Goal: Task Accomplishment & Management: Manage account settings

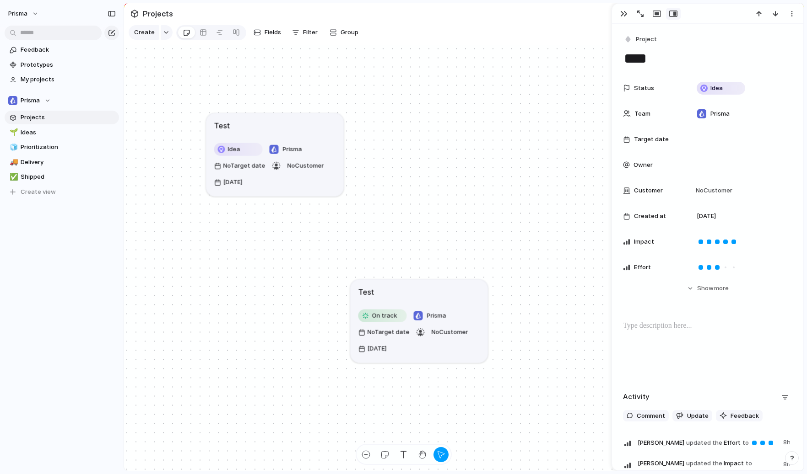
drag, startPoint x: 329, startPoint y: 110, endPoint x: 326, endPoint y: 144, distance: 33.5
click at [317, 139] on article "Test Idea Prisma No Target date No Customer [DATE]" at bounding box center [274, 154] width 137 height 83
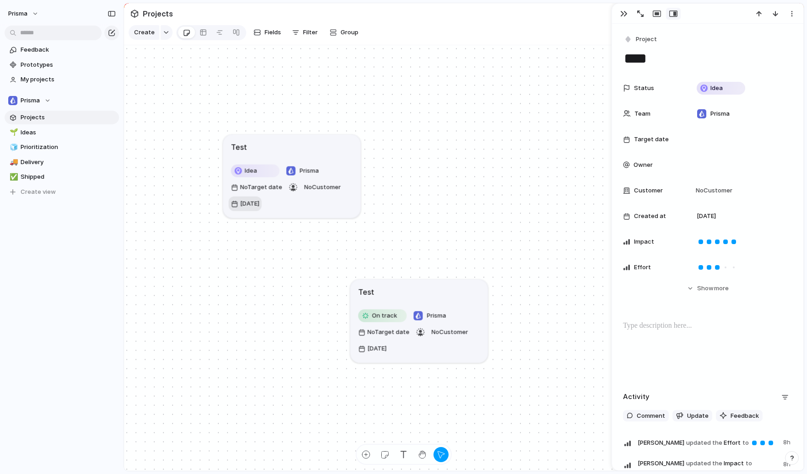
click at [251, 205] on span "[DATE]" at bounding box center [249, 203] width 19 height 9
click at [245, 183] on span "No Target date" at bounding box center [261, 187] width 42 height 9
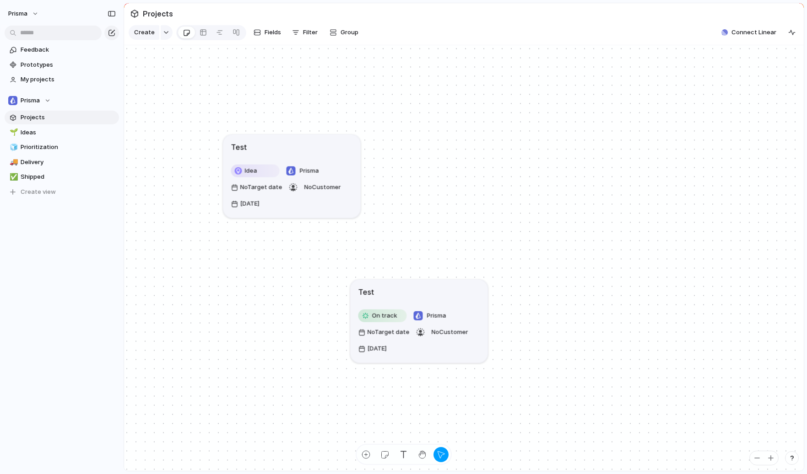
click at [406, 287] on div "Test" at bounding box center [419, 291] width 122 height 11
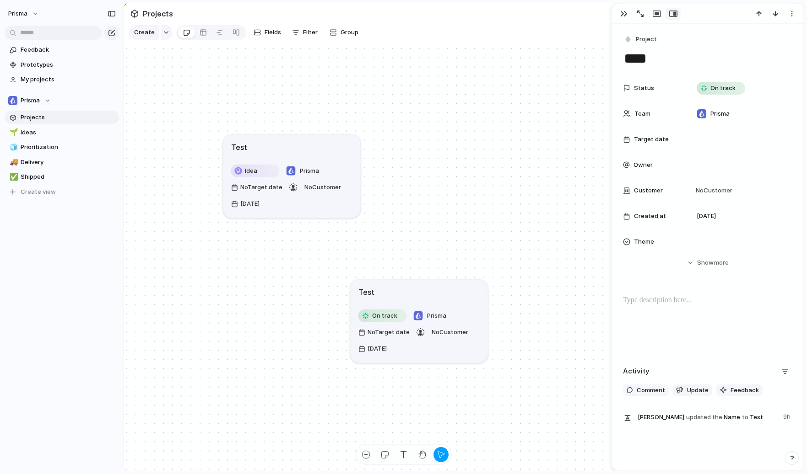
click at [281, 148] on div "Test" at bounding box center [292, 146] width 122 height 11
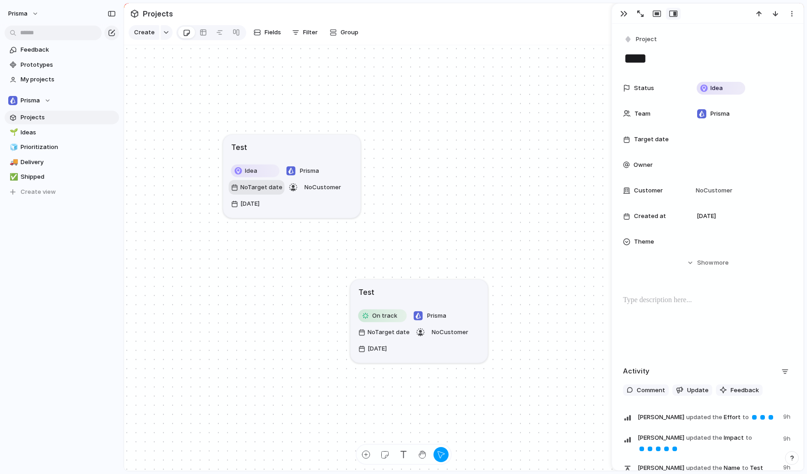
click at [257, 191] on span "No Target date" at bounding box center [261, 187] width 42 height 9
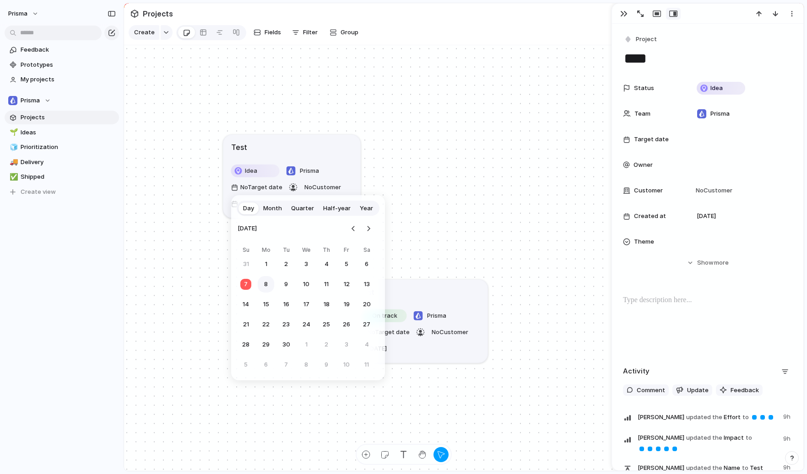
click at [262, 286] on button "8" at bounding box center [266, 284] width 16 height 16
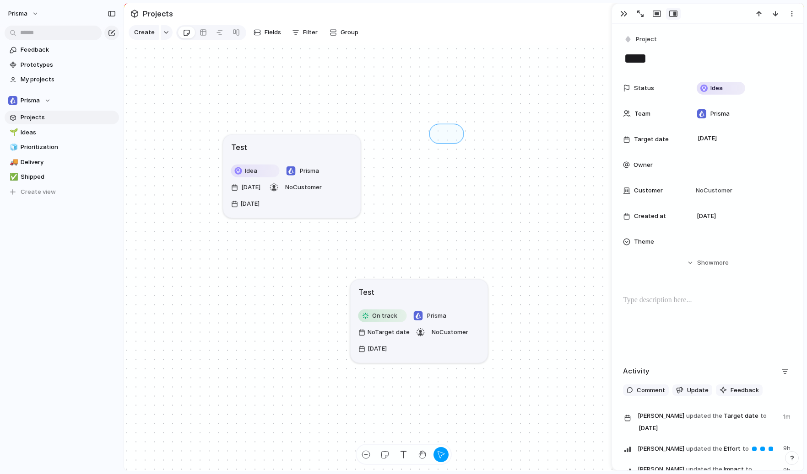
drag, startPoint x: 457, startPoint y: 129, endPoint x: 434, endPoint y: 138, distance: 24.9
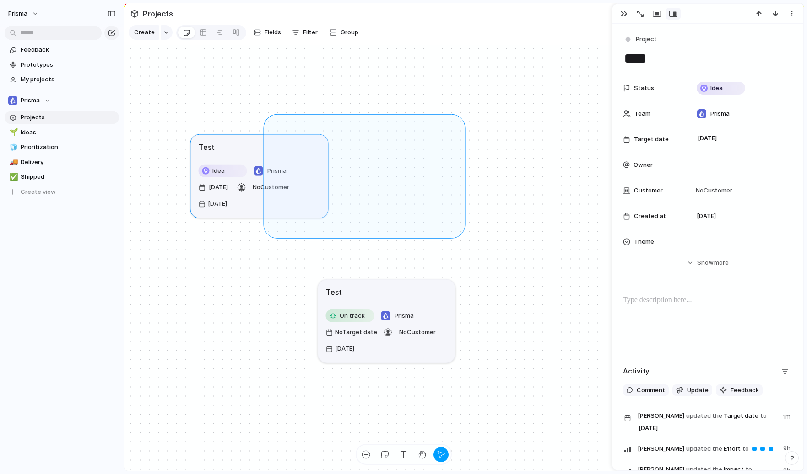
drag, startPoint x: 458, startPoint y: 119, endPoint x: 280, endPoint y: 221, distance: 205.5
click at [269, 228] on div "Test On track Prisma No Target date No Customer [DATE] Test Idea Prisma [DATE] …" at bounding box center [463, 258] width 679 height 426
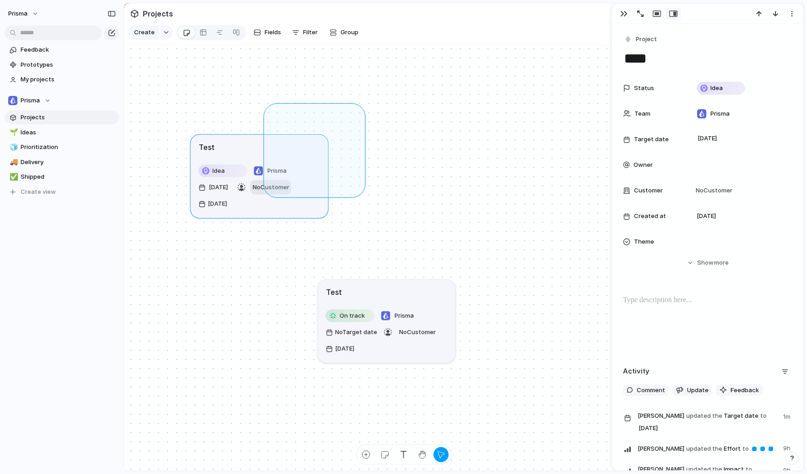
drag, startPoint x: 304, startPoint y: 164, endPoint x: 271, endPoint y: 190, distance: 42.3
click at [269, 191] on div "Test On track Prisma No Target date No Customer [DATE] Test Idea Prisma [DATE] …" at bounding box center [463, 258] width 679 height 426
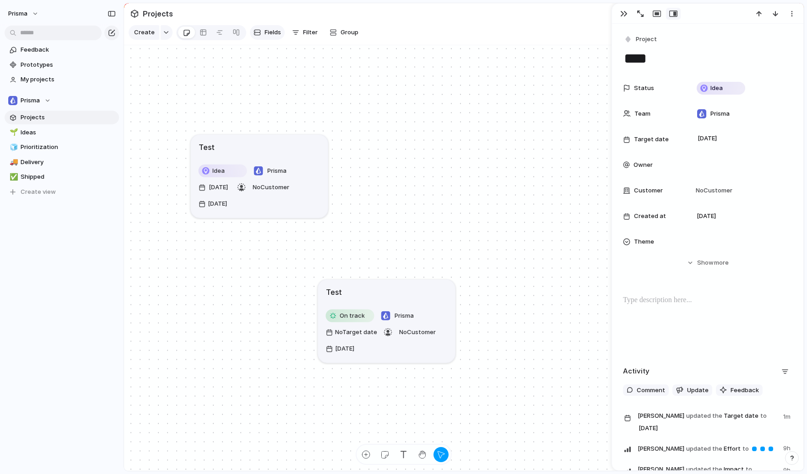
click at [265, 32] on span "Fields" at bounding box center [272, 32] width 16 height 9
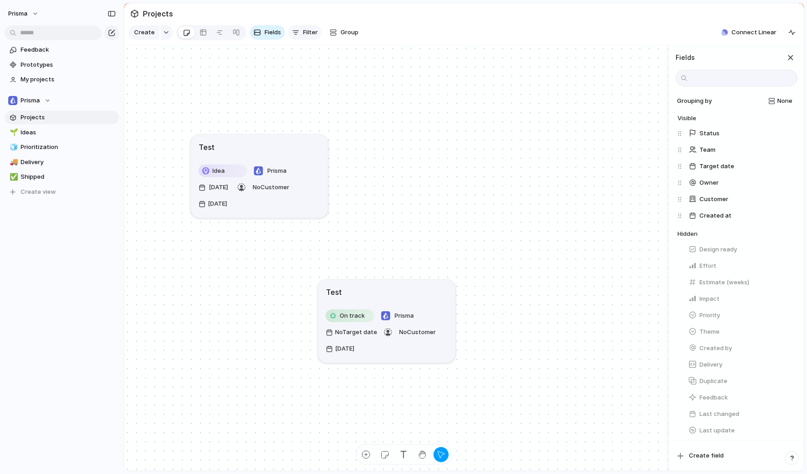
click at [293, 33] on div "button" at bounding box center [295, 32] width 7 height 7
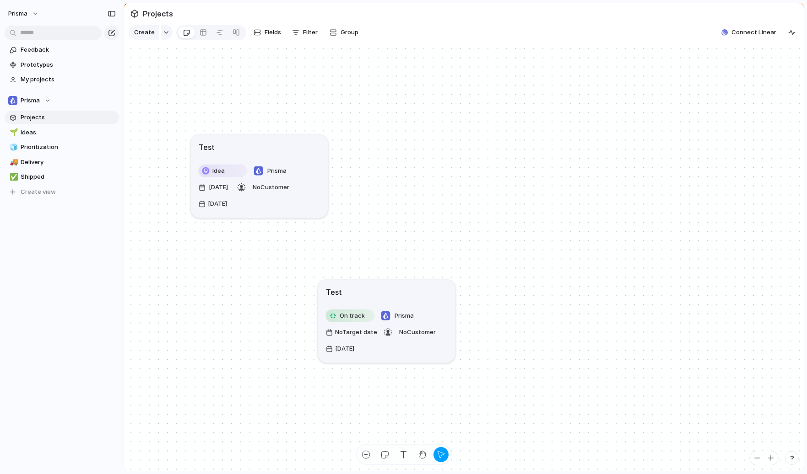
drag, startPoint x: 419, startPoint y: 57, endPoint x: 195, endPoint y: 18, distance: 226.7
click at [417, 56] on div "Description Status Start date Target date Owner Customer Priority Impact Effort…" at bounding box center [403, 237] width 807 height 474
click at [258, 151] on div "Test" at bounding box center [260, 146] width 122 height 11
